Goal: Navigation & Orientation: Find specific page/section

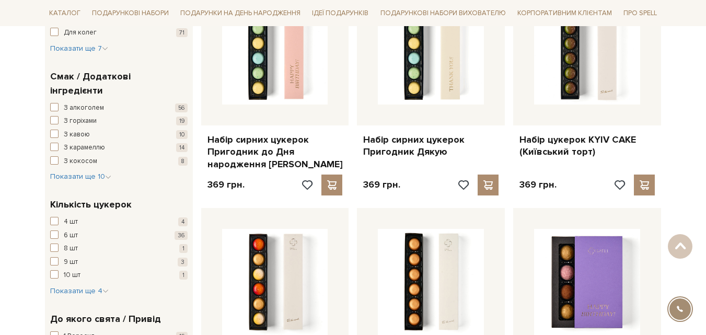
scroll to position [627, 0]
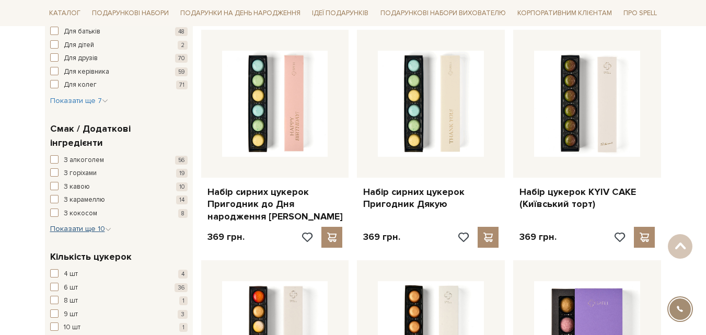
click at [83, 224] on span "Показати ще 10" at bounding box center [80, 228] width 61 height 9
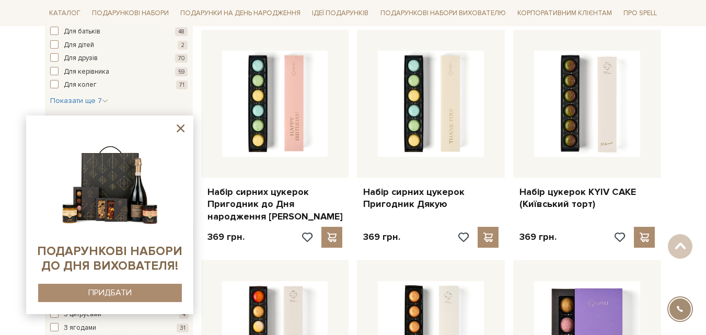
click at [183, 128] on icon at bounding box center [180, 128] width 13 height 13
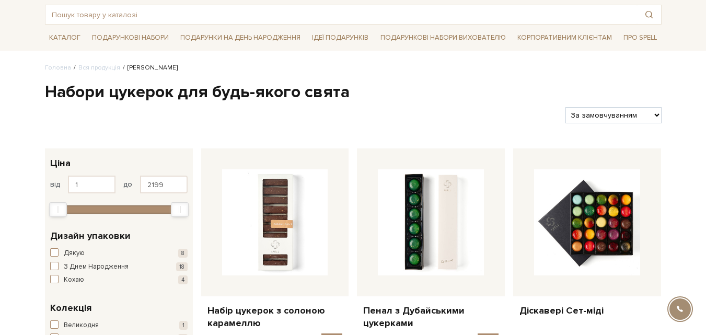
scroll to position [209, 0]
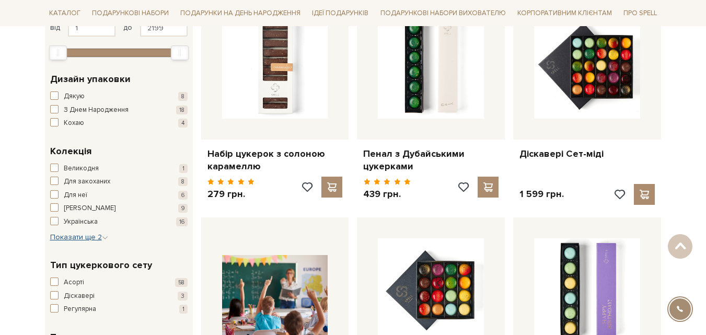
click at [103, 237] on icon "button" at bounding box center [105, 238] width 6 height 6
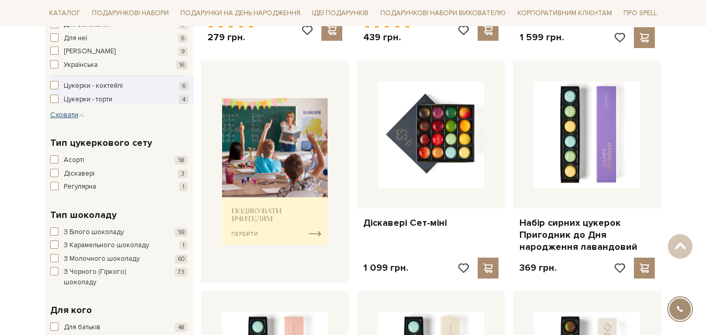
scroll to position [575, 0]
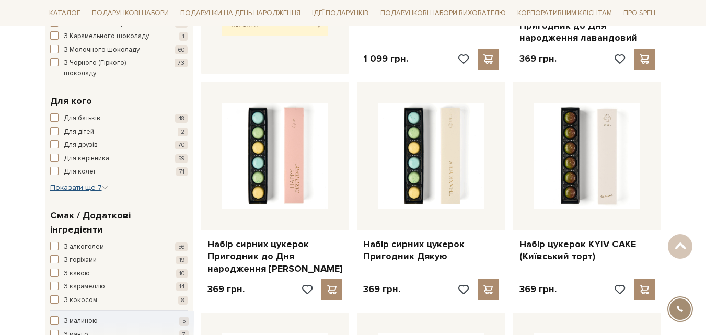
click at [85, 183] on span "Показати ще 7" at bounding box center [79, 187] width 58 height 9
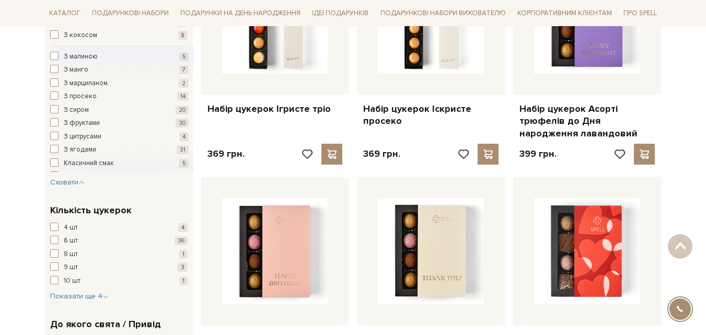
scroll to position [1046, 0]
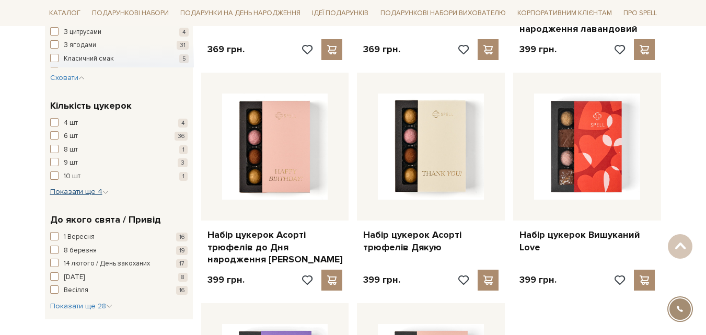
click at [60, 187] on span "Показати ще 4" at bounding box center [79, 191] width 59 height 9
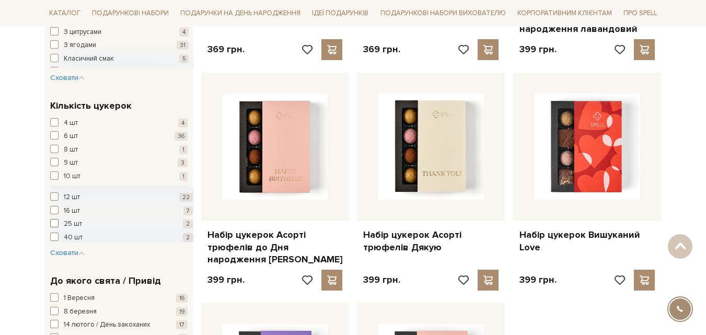
click at [54, 219] on span "button" at bounding box center [54, 223] width 8 height 8
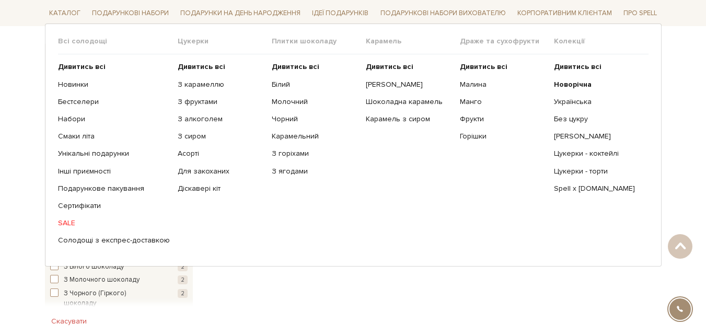
scroll to position [52, 0]
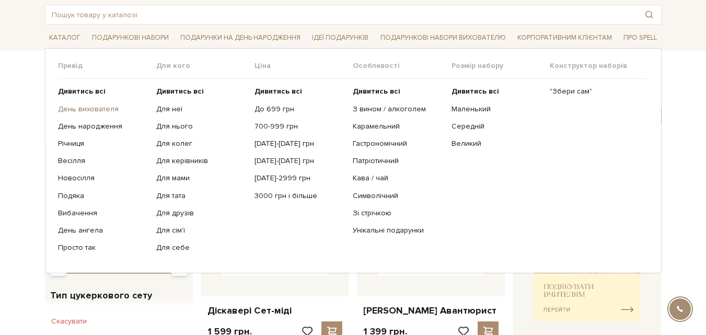
click at [91, 107] on link "День вихователя" at bounding box center [103, 109] width 90 height 9
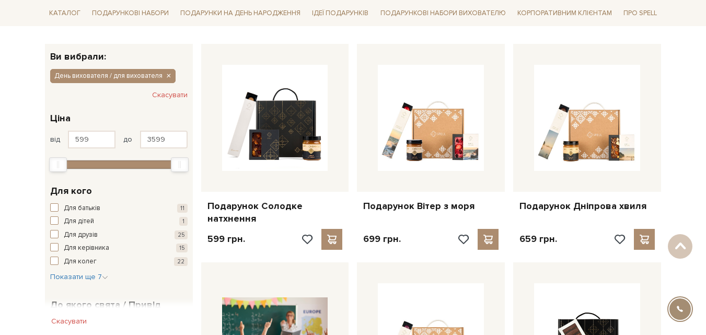
scroll to position [105, 0]
